Goal: Task Accomplishment & Management: Use online tool/utility

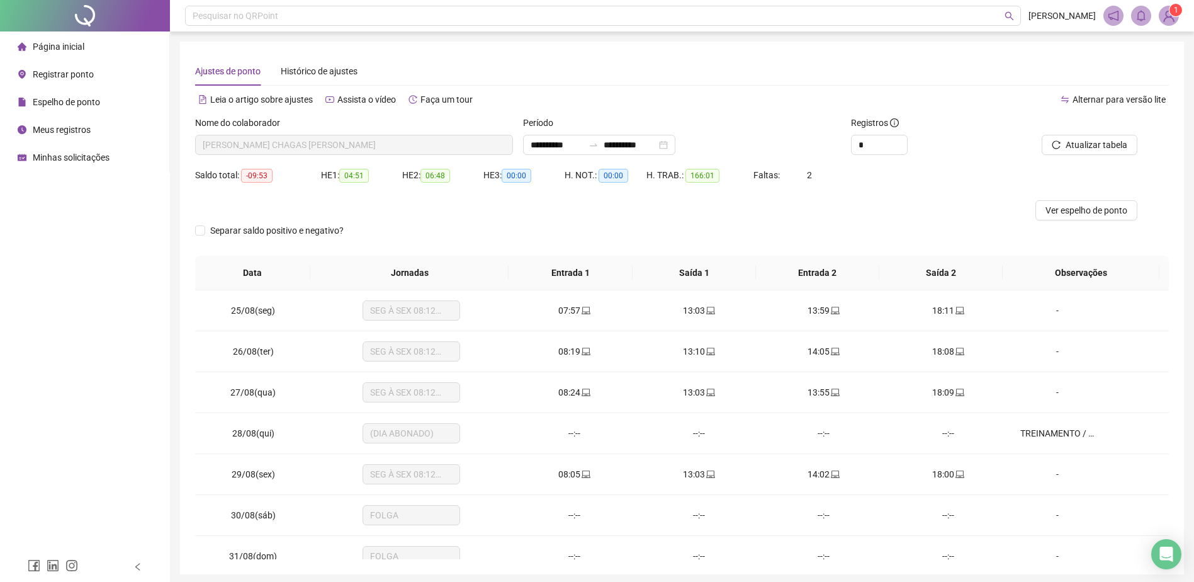
click at [52, 49] on span "Página inicial" at bounding box center [59, 47] width 52 height 10
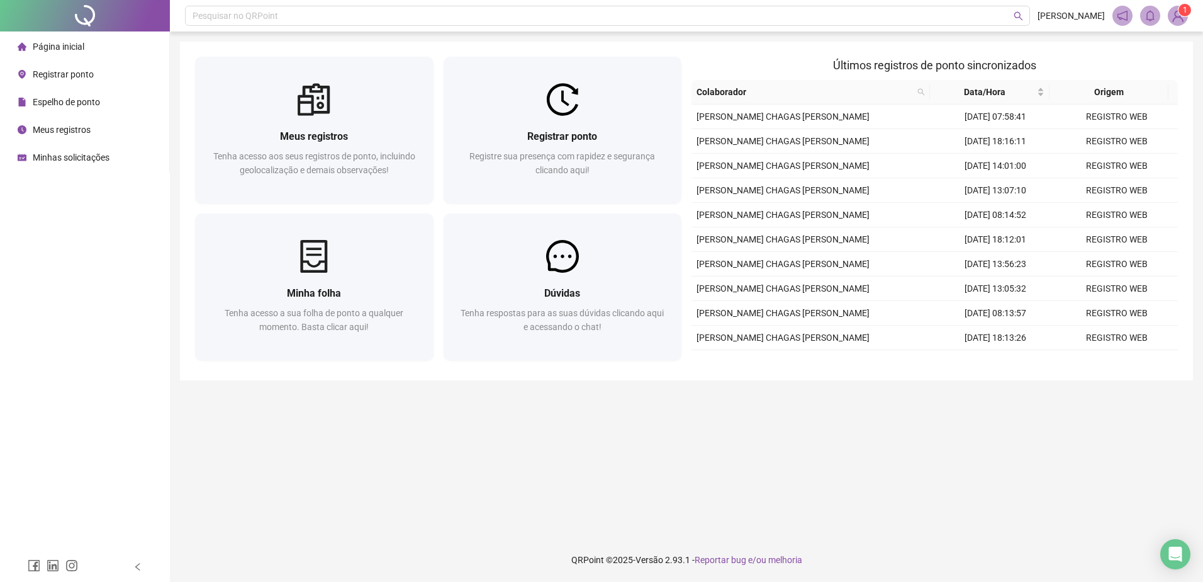
click at [1178, 17] on img at bounding box center [1178, 15] width 19 height 19
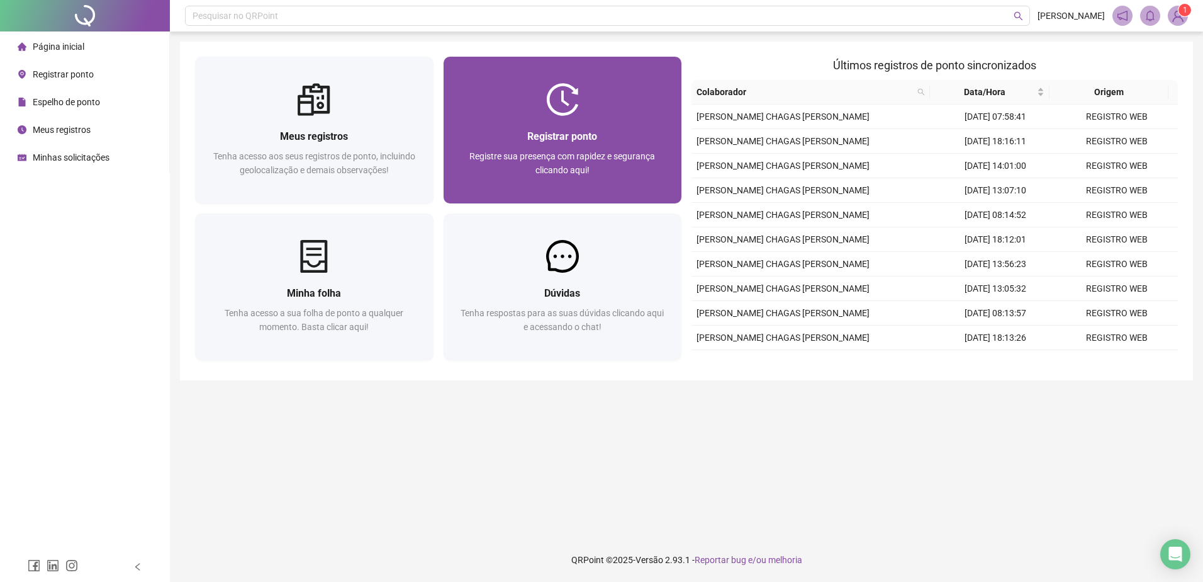
click at [604, 147] on div "Registrar ponto Registre sua presença com rapidez e segurança clicando aqui!" at bounding box center [563, 159] width 208 height 62
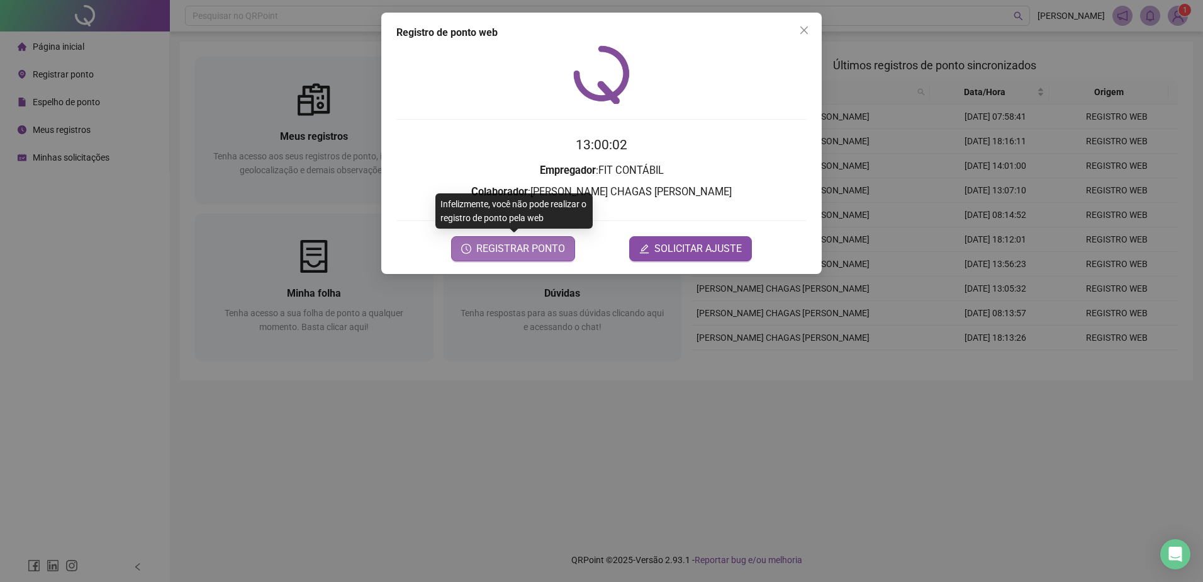
click at [546, 249] on span "REGISTRAR PONTO" at bounding box center [520, 248] width 89 height 15
